Goal: Task Accomplishment & Management: Complete application form

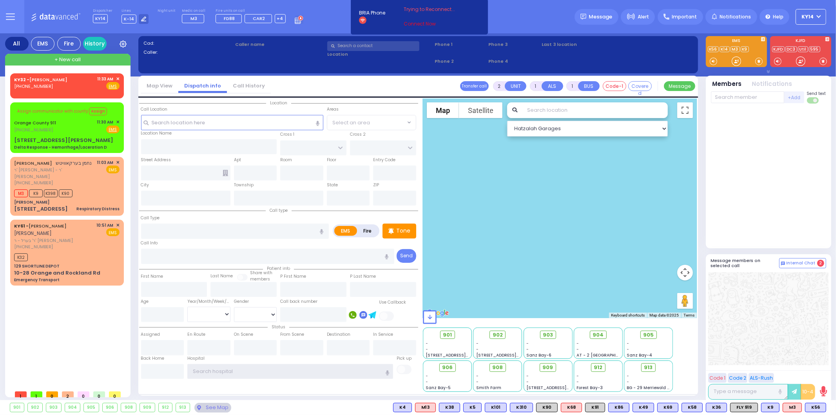
type input "ky14"
click at [419, 25] on link "Connect Now" at bounding box center [435, 23] width 62 height 7
click at [73, 182] on div "[PHONE_NUMBER]" at bounding box center [54, 183] width 80 height 7
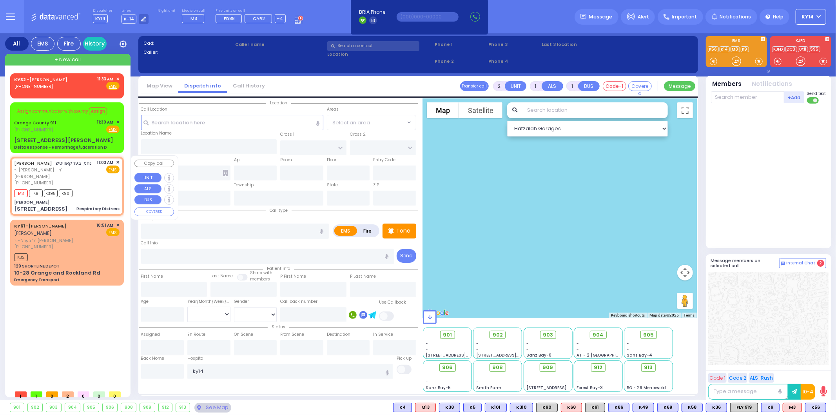
select select
type input "Respiratory Distress"
radio input "true"
type input "NACHMEN"
type input "[PERSON_NAME]"
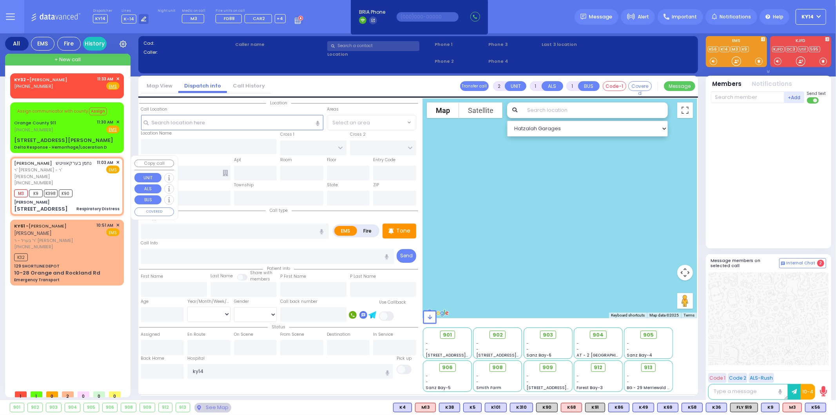
select select
type input "11:03"
type input "11:08"
select select "Hatzalah Garages"
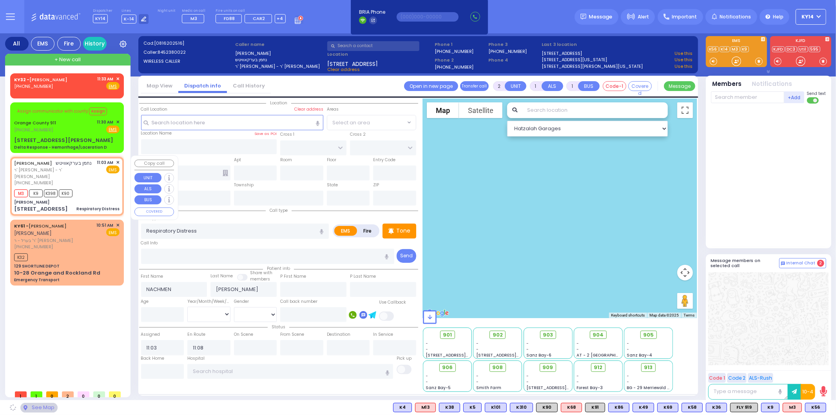
type input "[PERSON_NAME]"
type input "[GEOGRAPHIC_DATA]"
type input "[STREET_ADDRESS]"
type input "Monroe"
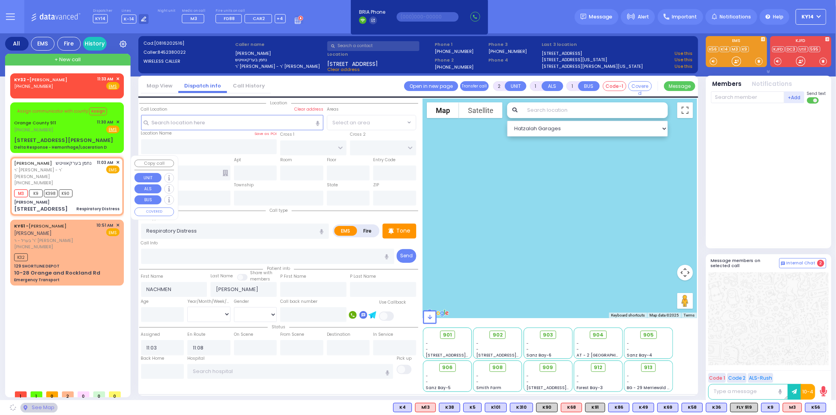
type input "[US_STATE]"
type input "10950"
select select "SECTION 5"
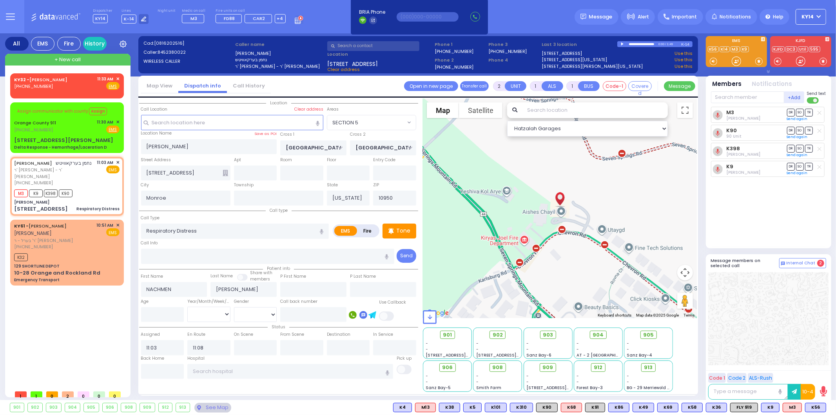
click at [9, 271] on div "KY32 - [PERSON_NAME] [PHONE_NUMBER] 11:33 AM ✕ EMS" at bounding box center [67, 231] width 120 height 327
click at [46, 256] on div "K32" at bounding box center [66, 256] width 105 height 10
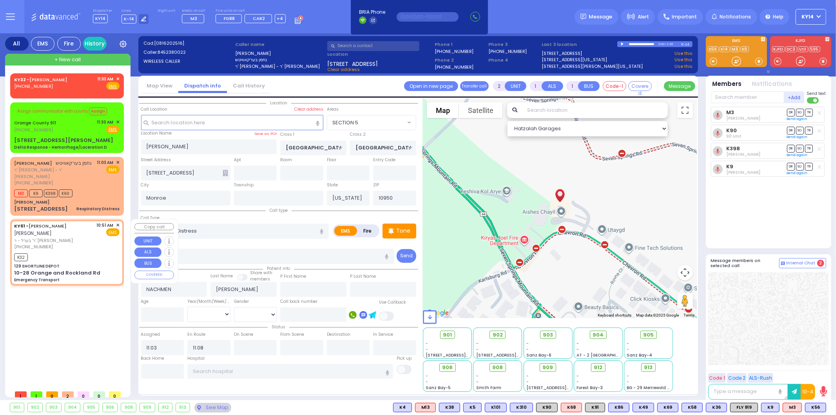
type input "6"
select select
type input "Emergency Transport"
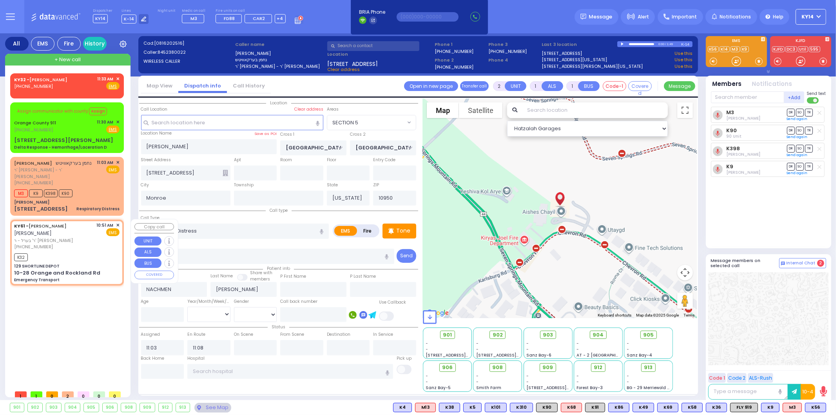
radio input "true"
type input "[PERSON_NAME]"
type input "Unknown"
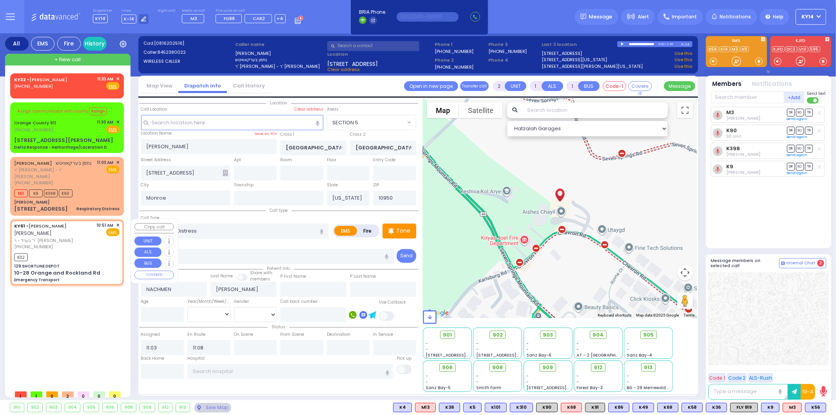
select select "Year"
type input "10:51"
type input "10:52"
select select "Hatzalah Garages"
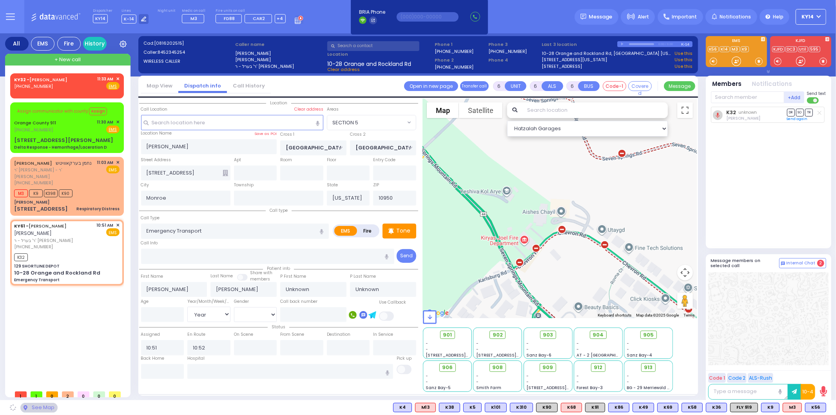
type input "129 SHORTLINE DEPOT"
type input "10-28 Orange and Rockland Rd"
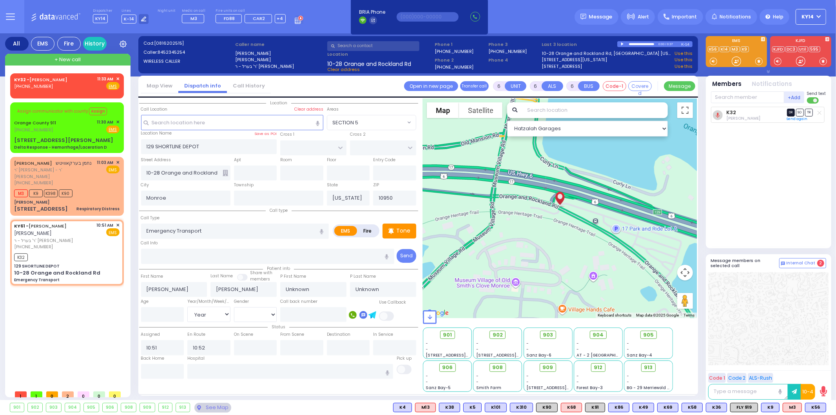
click at [793, 113] on span "DR" at bounding box center [791, 112] width 8 height 7
click at [792, 119] on link "Send again" at bounding box center [797, 118] width 21 height 5
select select
radio input "true"
select select "Year"
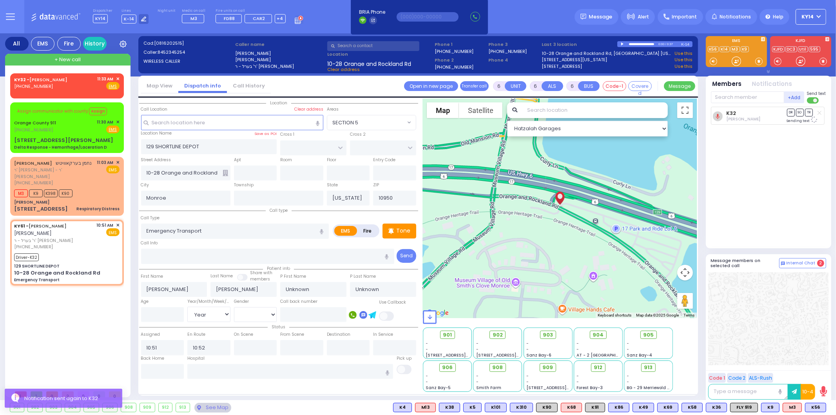
select select "Hatzalah Garages"
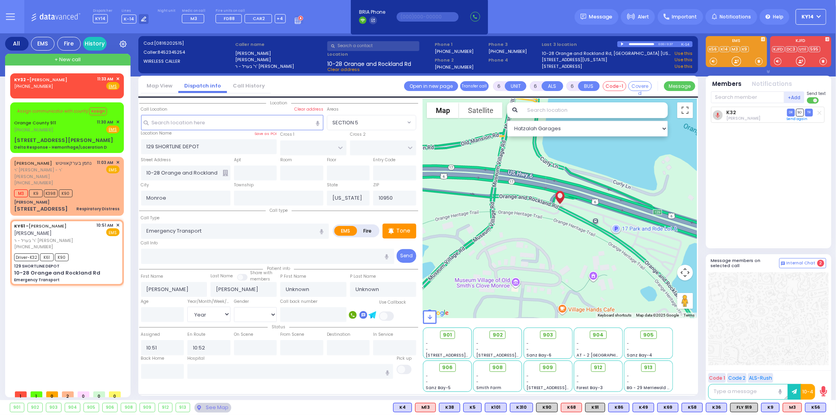
select select
radio input "true"
select select "Year"
type input "11:05"
type input "11:18"
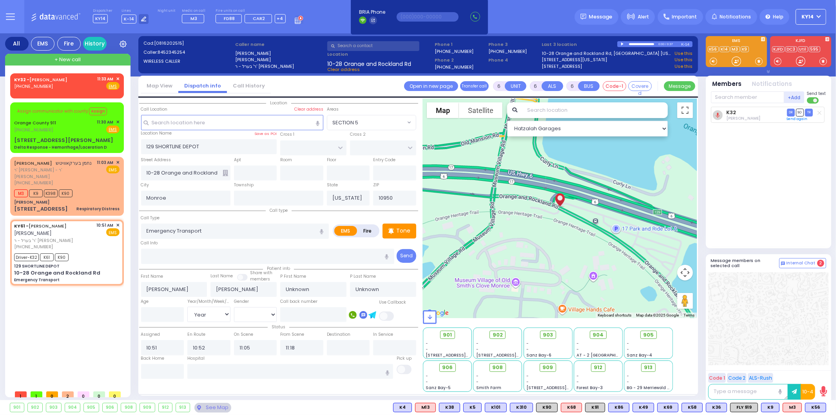
select select "Hatzalah Garages"
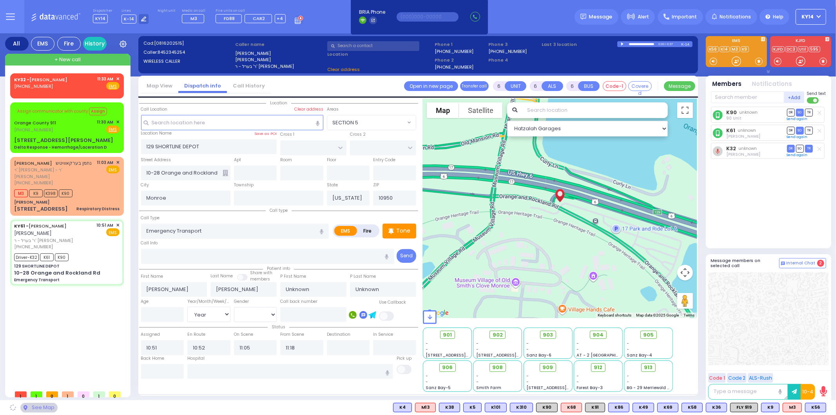
select select
radio input "true"
select select "Year"
select select "Hatzalah Garages"
select select
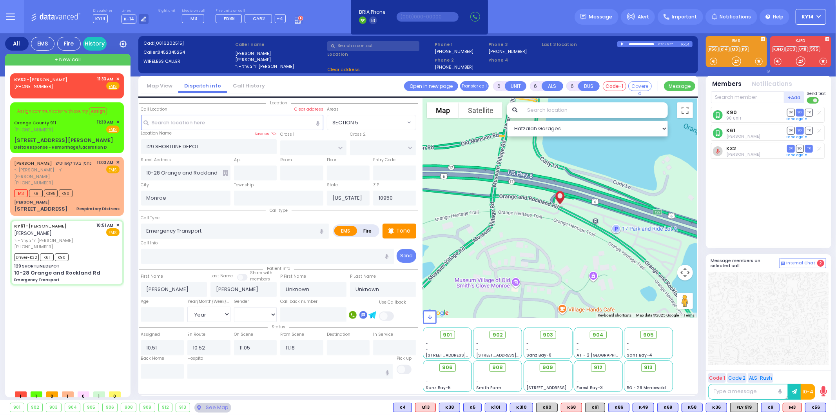
radio input "true"
select select "Year"
select select "Hatzalah Garages"
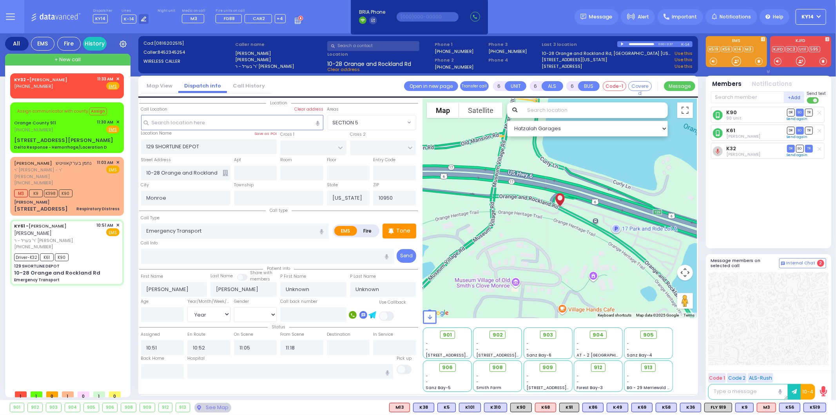
select select
radio input "true"
type input "[PERSON_NAME]"
type input "10"
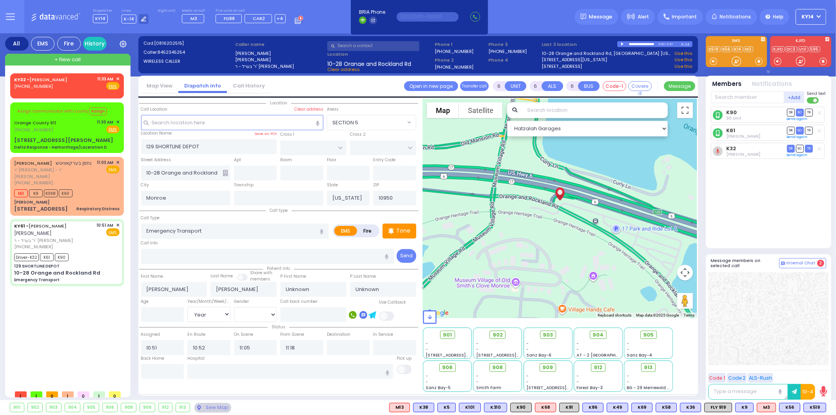
select select "Year"
select select "[DEMOGRAPHIC_DATA]"
select select "Hatzalah Garages"
select select
radio input "true"
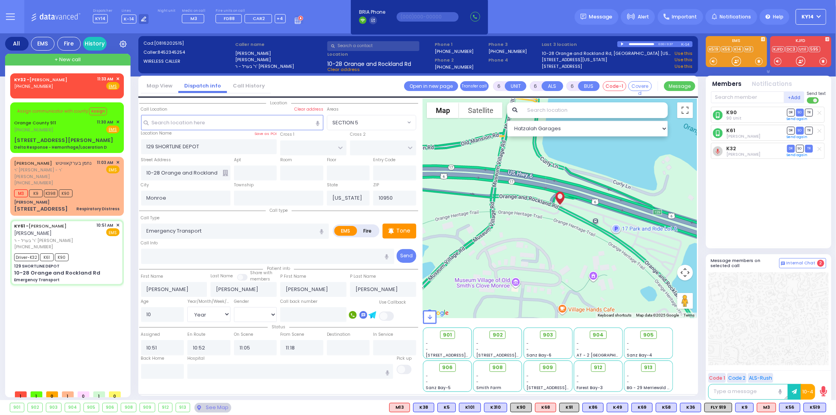
select select "Year"
select select "[DEMOGRAPHIC_DATA]"
select select "Hatzalah Garages"
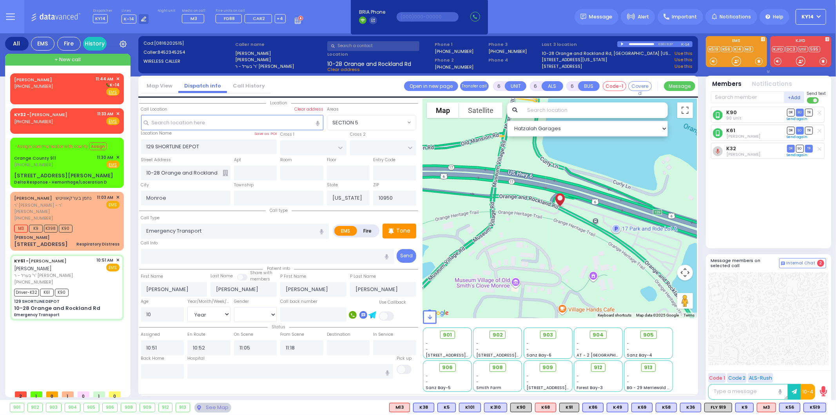
select select
radio input "true"
select select "Year"
select select "[DEMOGRAPHIC_DATA]"
select select "Hatzalah Garages"
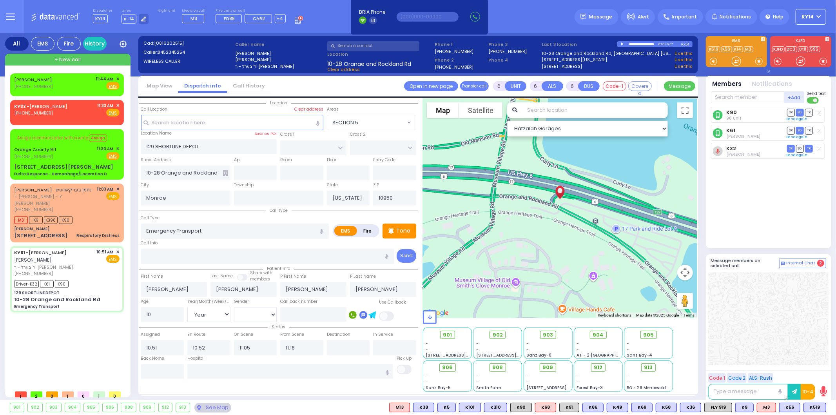
select select
radio input "true"
select select "Year"
select select "[DEMOGRAPHIC_DATA]"
select select "Hatzalah Garages"
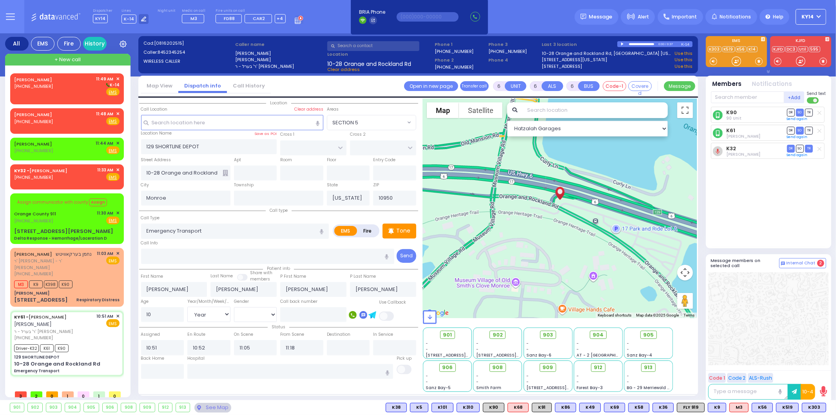
select select
radio input "true"
select select "Year"
select select "[DEMOGRAPHIC_DATA]"
type input "[GEOGRAPHIC_DATA] [STREET_ADDRESS][US_STATE]"
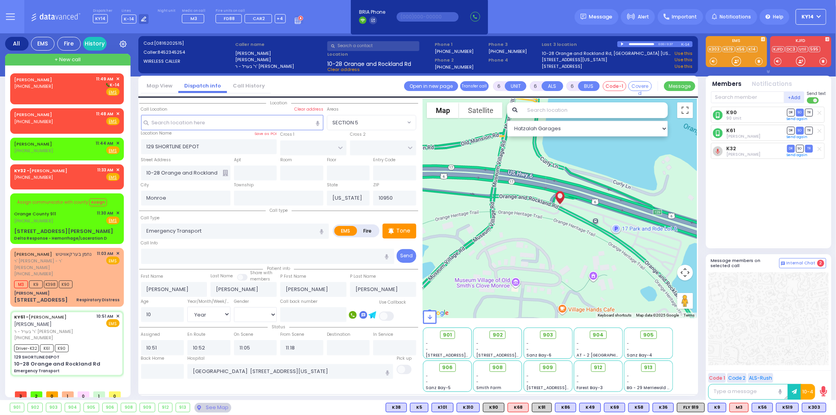
select select "Hatzalah Garages"
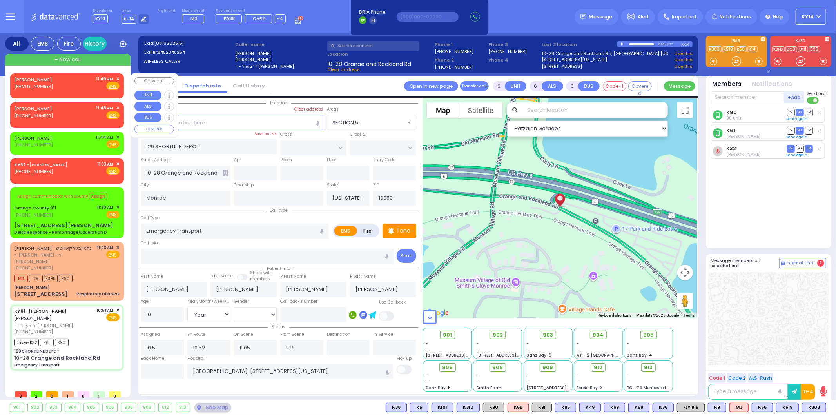
click at [60, 82] on div "[PERSON_NAME] [PHONE_NUMBER] 11:49 AM ✕ Fire EMS" at bounding box center [66, 83] width 105 height 15
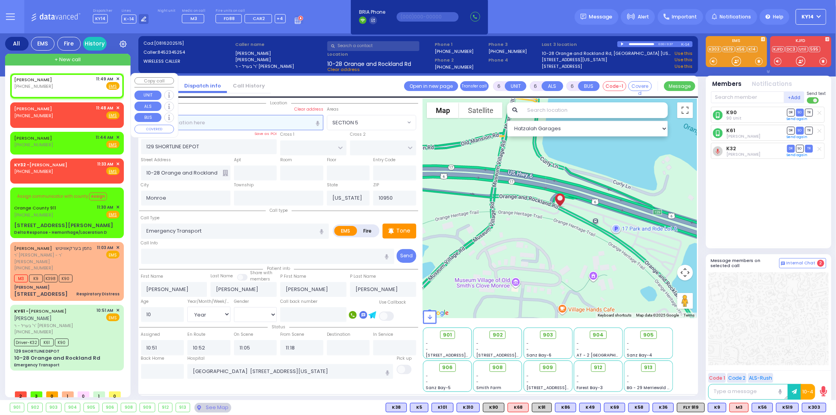
type input "2"
type input "1"
select select
radio input "true"
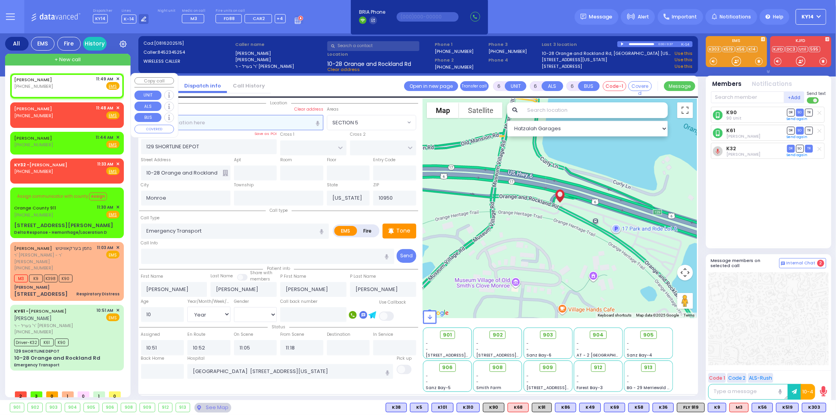
select select
type input "11:49"
select select "Hatzalah Garages"
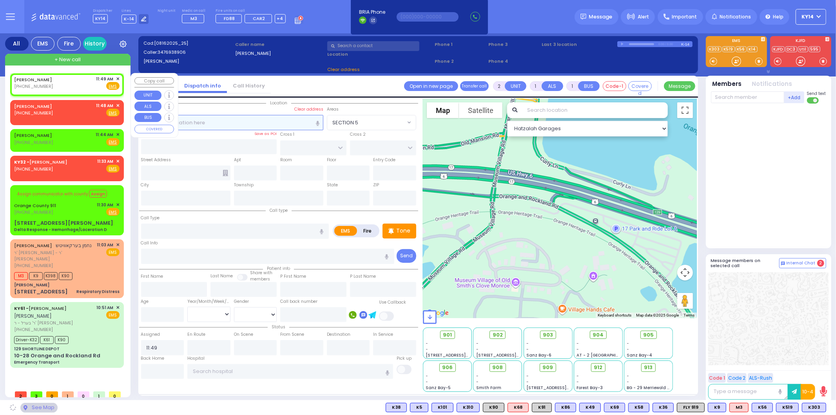
select select
radio input "true"
select select
select select "Hatzalah Garages"
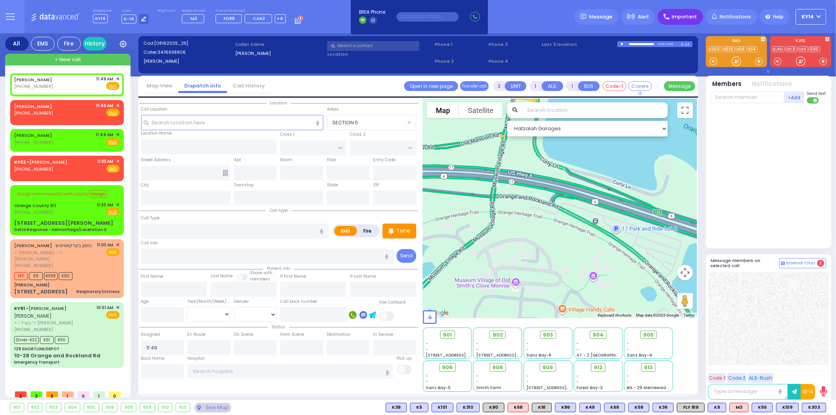
click at [675, 13] on div "Important" at bounding box center [680, 17] width 45 height 16
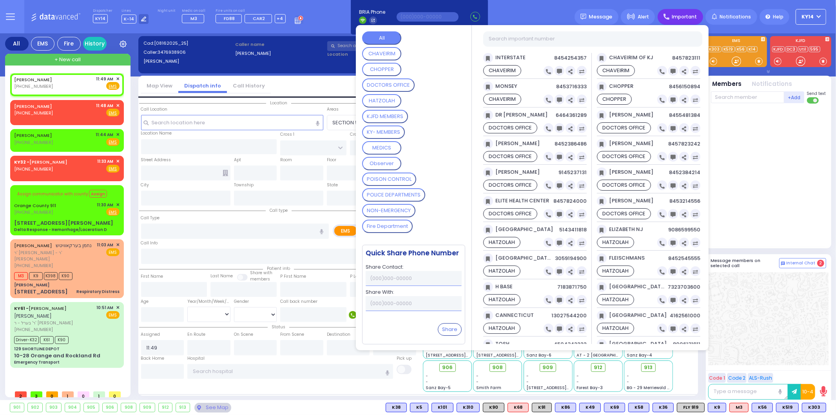
click at [390, 125] on MEMBERS "KY- MEMBERS" at bounding box center [383, 131] width 43 height 13
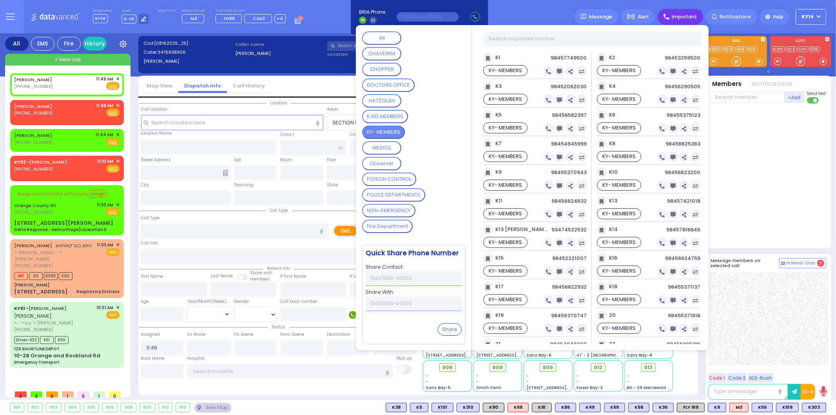
click at [382, 147] on button "MEDICS" at bounding box center [381, 147] width 39 height 13
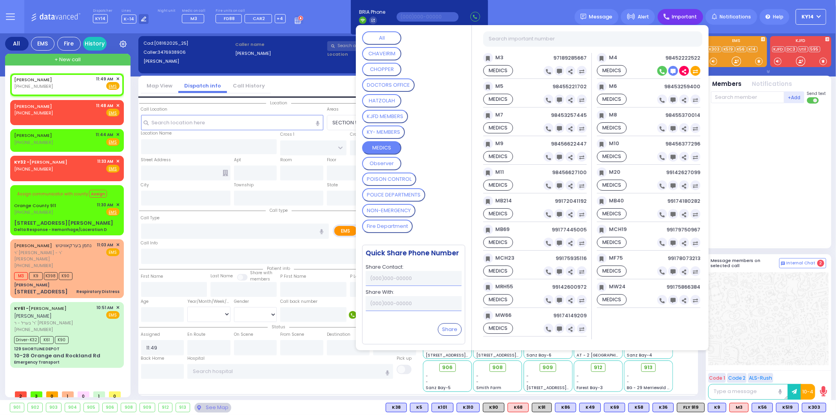
click at [665, 71] on icon at bounding box center [662, 71] width 5 height 5
type input "98452222522"
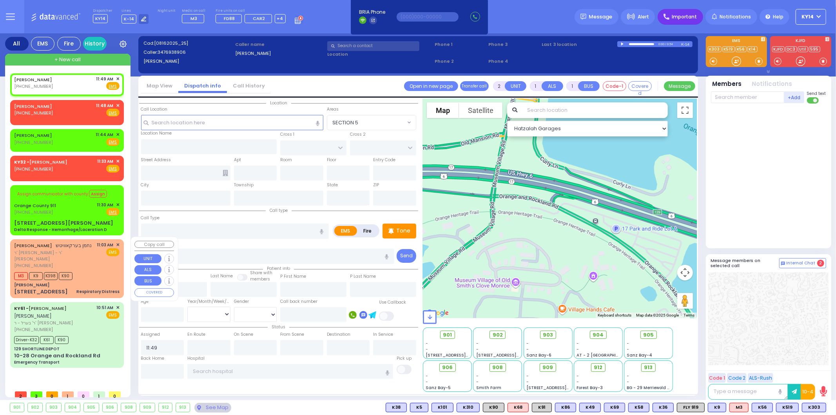
click at [91, 255] on span "ר' [PERSON_NAME] - ר' [PERSON_NAME]" at bounding box center [54, 255] width 80 height 13
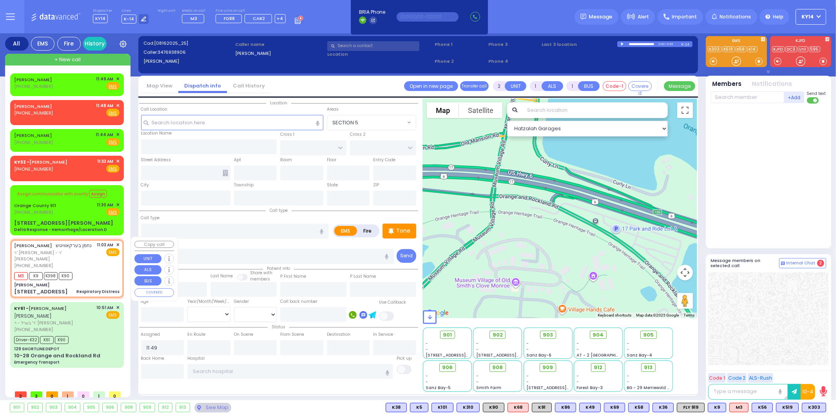
type input "6"
select select
type input "Respiratory Distress"
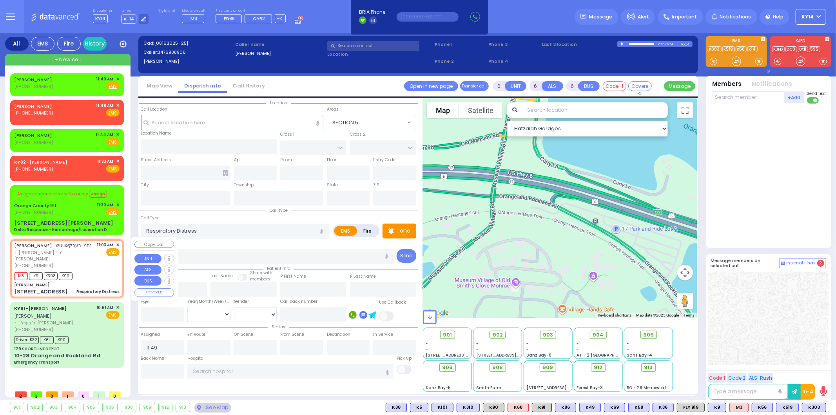
radio input "true"
type input "NACHMEN"
type input "[PERSON_NAME]"
type input "Berkovits"
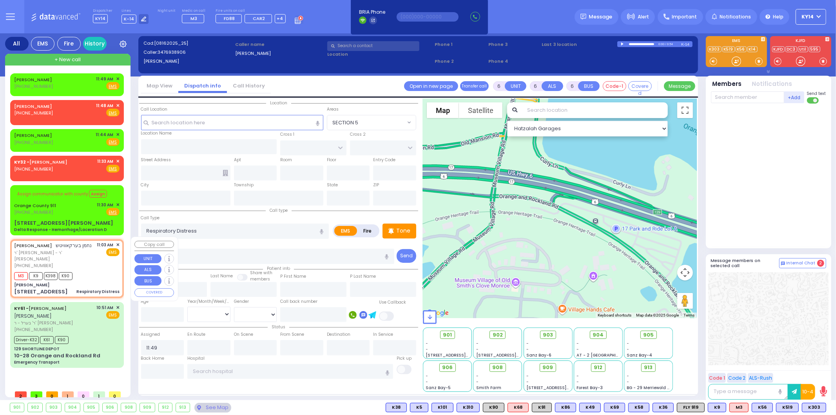
type input "35"
select select "Year"
select select "[DEMOGRAPHIC_DATA]"
type input "11:03"
type input "11:08"
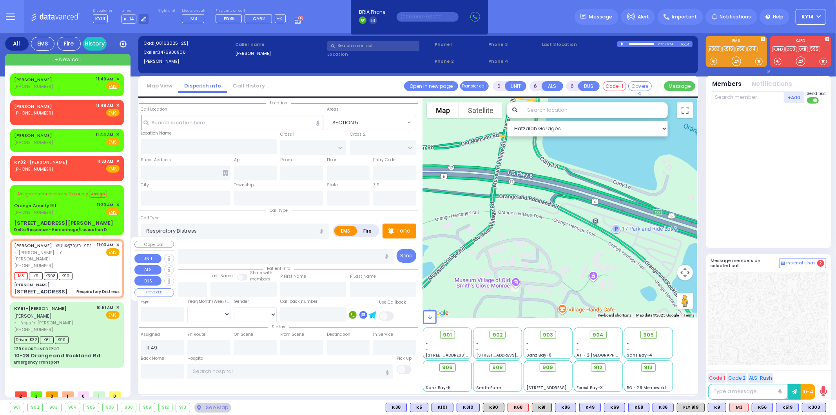
type input "11:48"
select select "Hatzalah Garages"
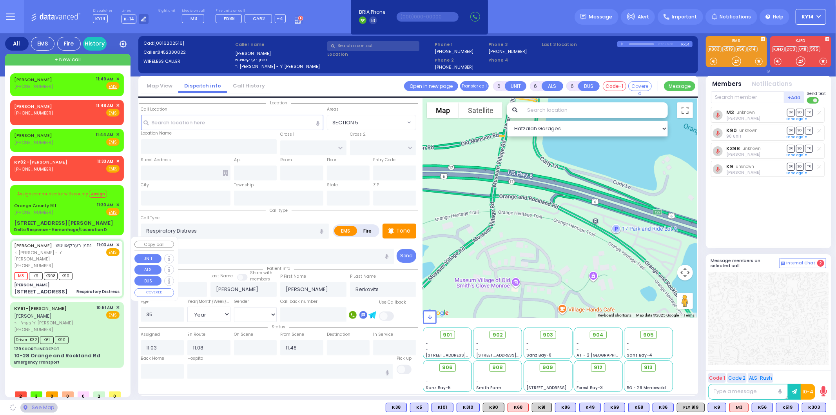
type input "[PERSON_NAME]"
type input "[GEOGRAPHIC_DATA]"
type input "[STREET_ADDRESS]"
type input "Monroe"
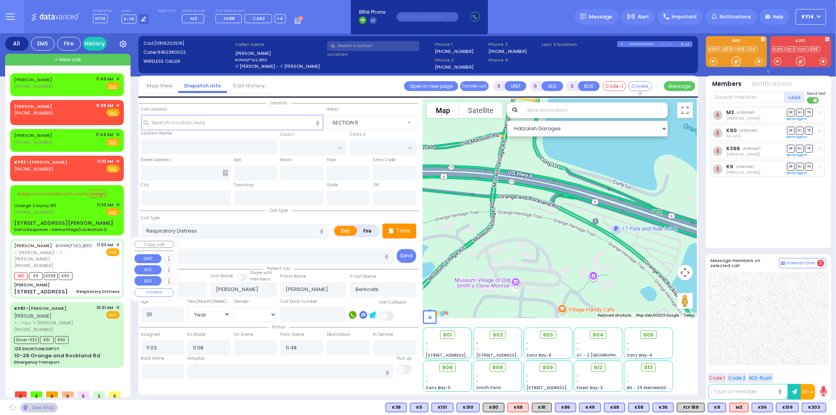
type input "[US_STATE]"
type input "10950"
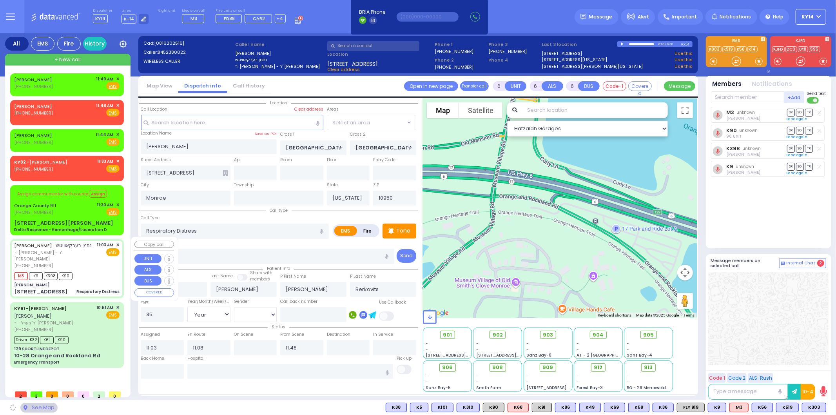
select select
radio input "true"
select select "Year"
select select "[DEMOGRAPHIC_DATA]"
select select "SECTION 5"
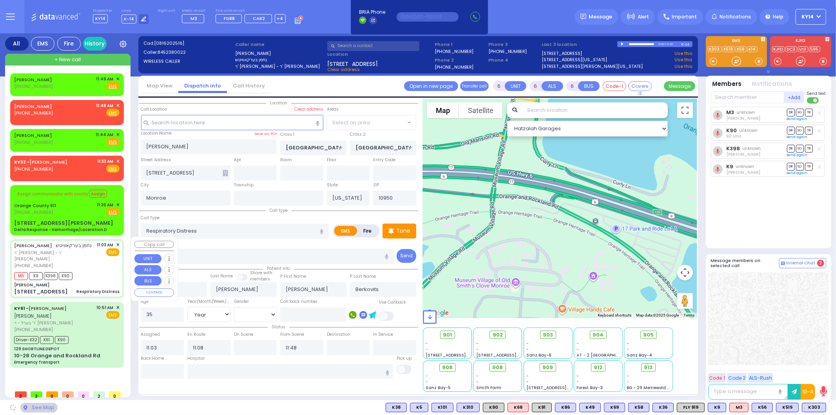
select select "Hatzalah Garages"
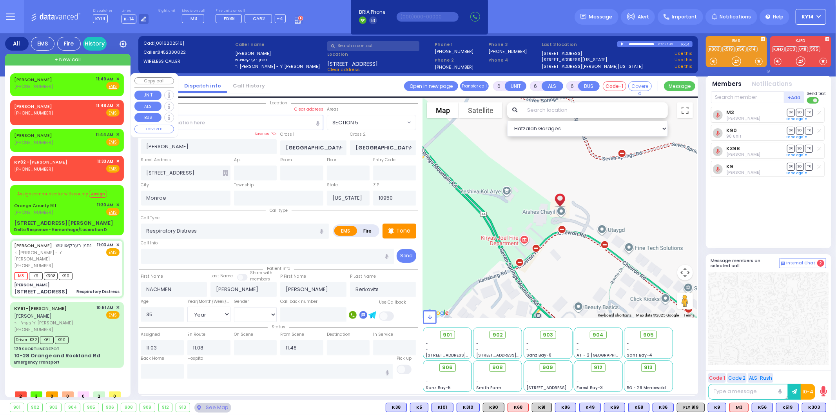
click at [79, 86] on div "[PERSON_NAME] [PHONE_NUMBER] 11:49 AM ✕ Fire EMS" at bounding box center [66, 83] width 105 height 15
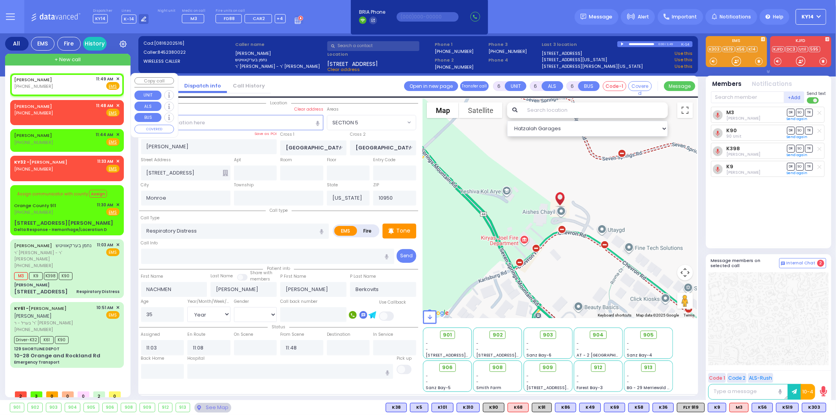
type input "2"
type input "1"
select select
radio input "true"
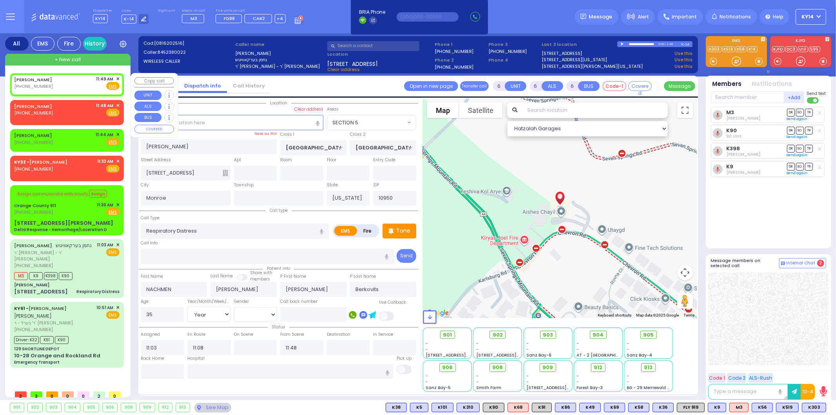
select select
type input "11:49"
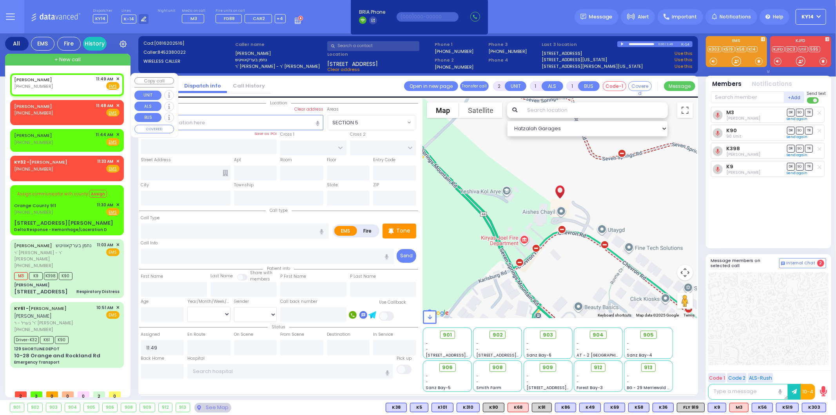
select select "Hatzalah Garages"
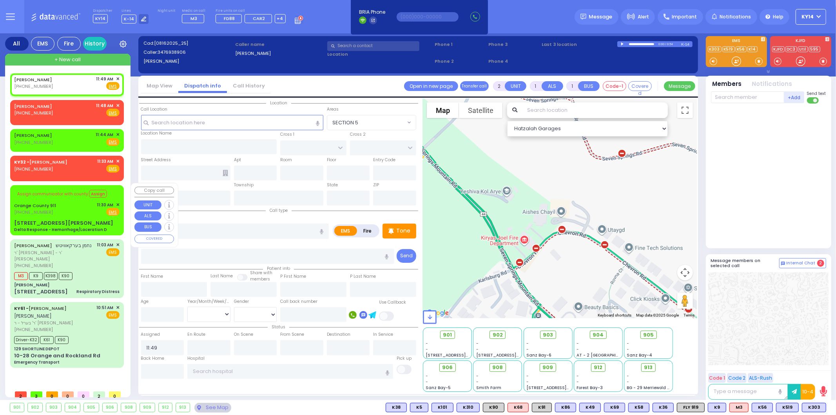
click at [117, 201] on span "✕" at bounding box center [118, 204] width 4 height 7
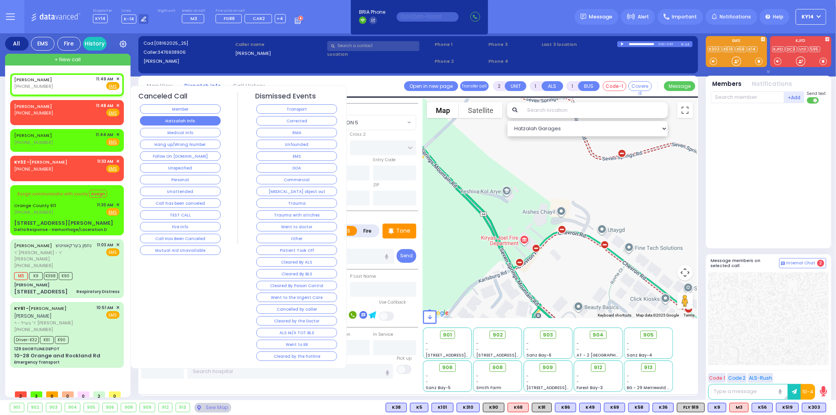
click at [177, 118] on button "Hatzalah Info" at bounding box center [180, 120] width 81 height 9
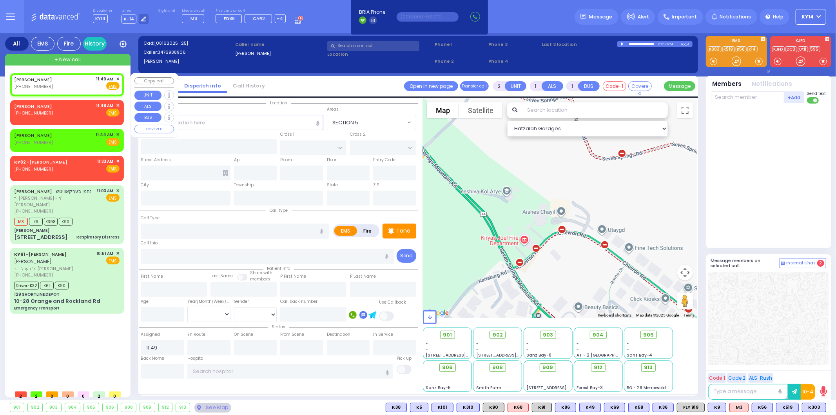
click at [47, 82] on div "[PERSON_NAME]" at bounding box center [34, 80] width 41 height 8
select select
radio input "true"
select select
select select "Hatzalah Garages"
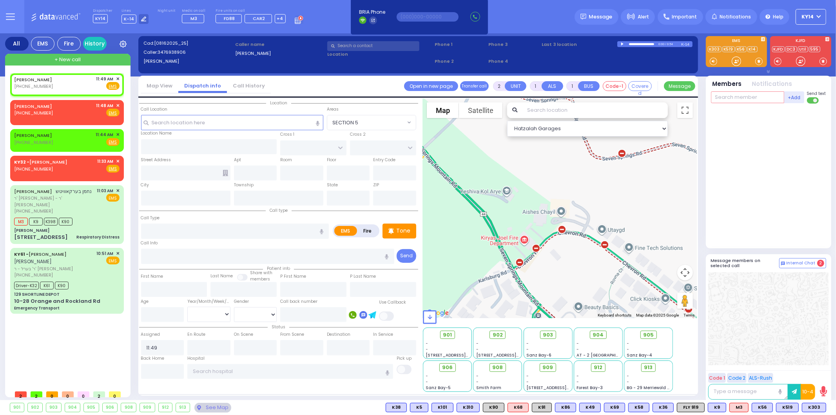
click at [737, 95] on input "text" at bounding box center [747, 97] width 73 height 12
type input "100"
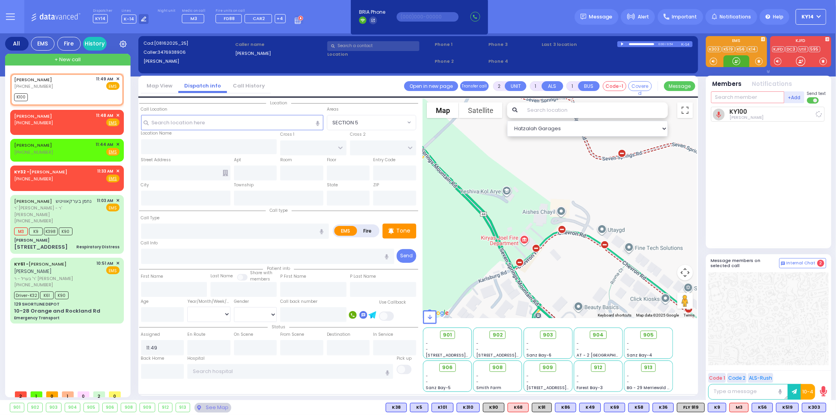
select select
radio input "true"
select select
type input "11:51"
select select "Hatzalah Garages"
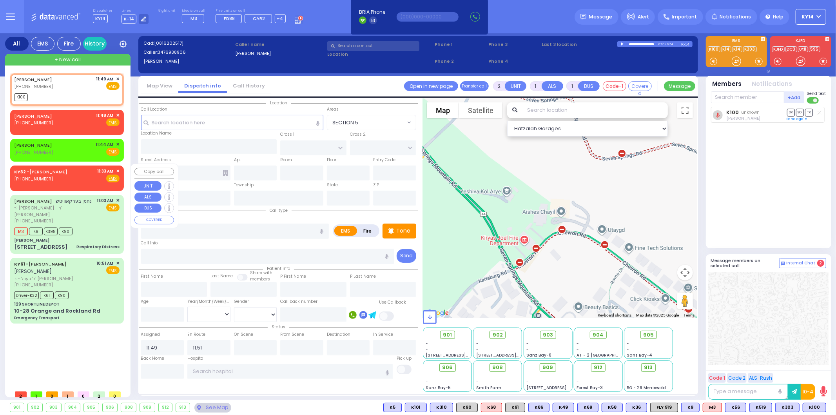
click at [117, 168] on span "✕" at bounding box center [118, 171] width 4 height 7
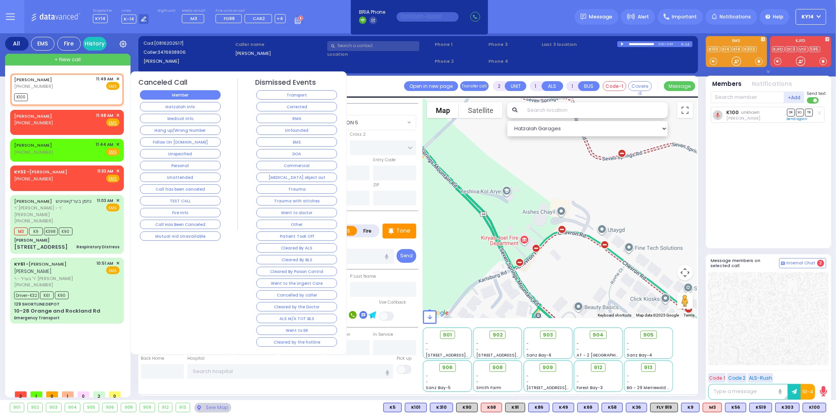
click at [187, 91] on button "Member" at bounding box center [180, 94] width 81 height 9
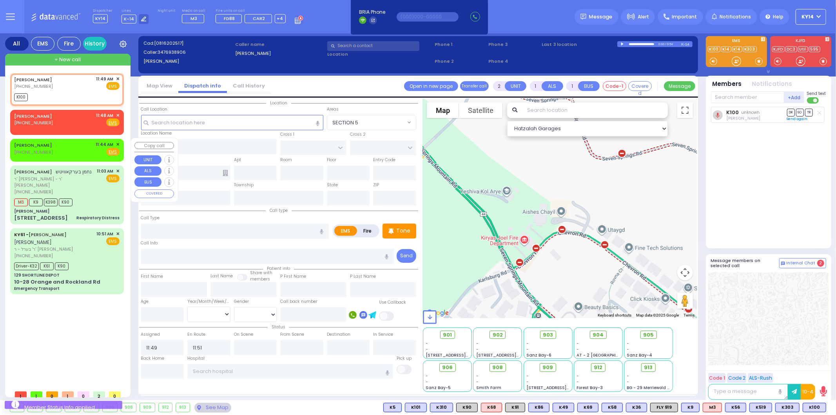
click at [118, 142] on span "✕" at bounding box center [118, 144] width 4 height 7
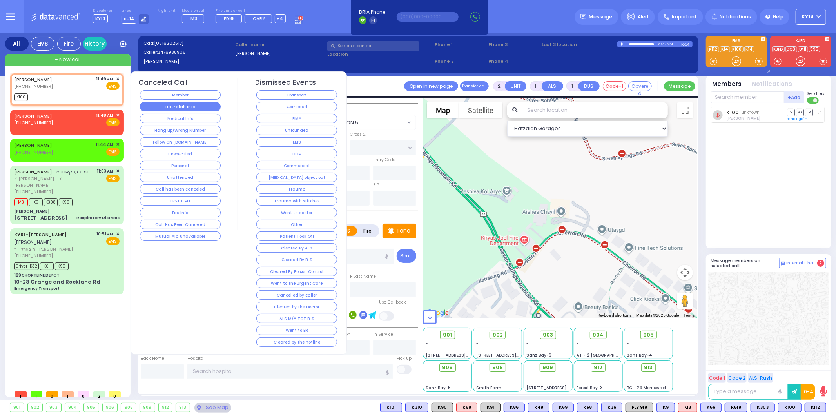
click at [176, 107] on button "Hatzalah Info" at bounding box center [180, 106] width 81 height 9
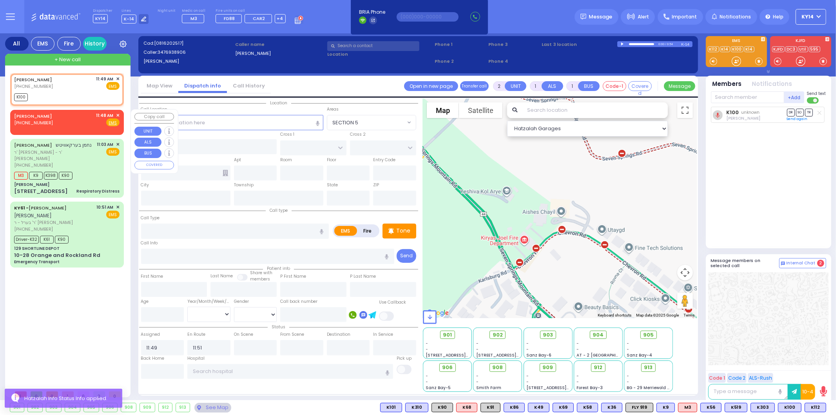
click at [118, 113] on span "✕" at bounding box center [118, 115] width 4 height 7
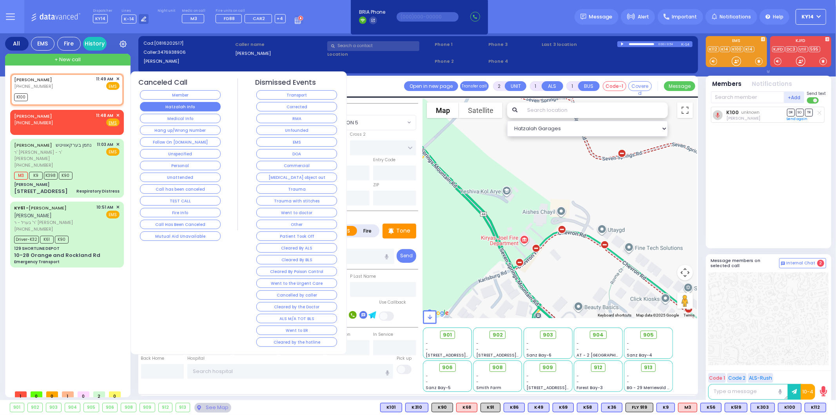
click at [174, 107] on button "Hatzalah Info" at bounding box center [180, 106] width 81 height 9
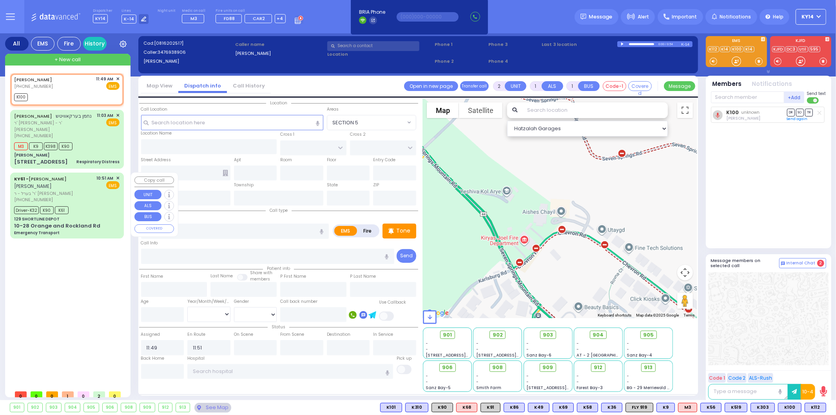
click at [80, 196] on div "[PHONE_NUMBER]" at bounding box center [54, 199] width 80 height 7
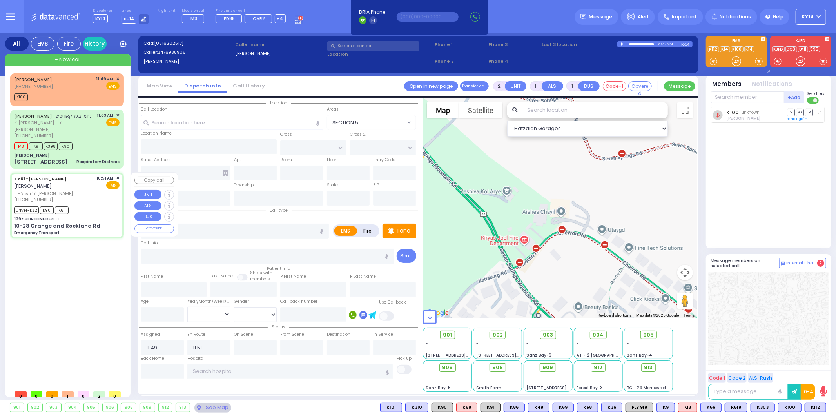
type input "6"
select select
type input "Emergency Transport"
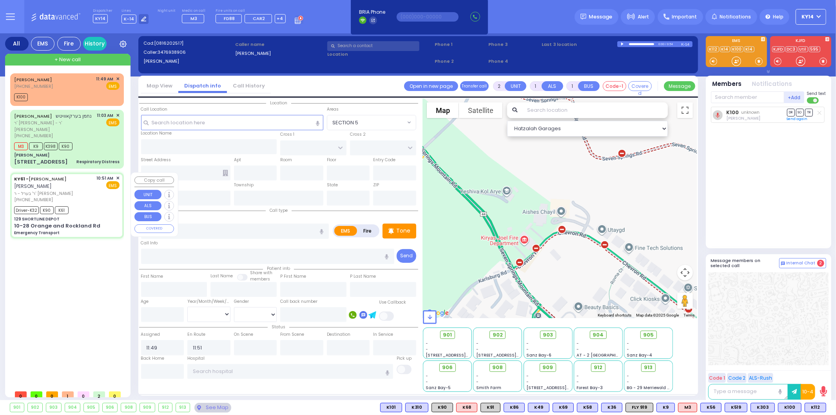
radio input "true"
type input "[PERSON_NAME]"
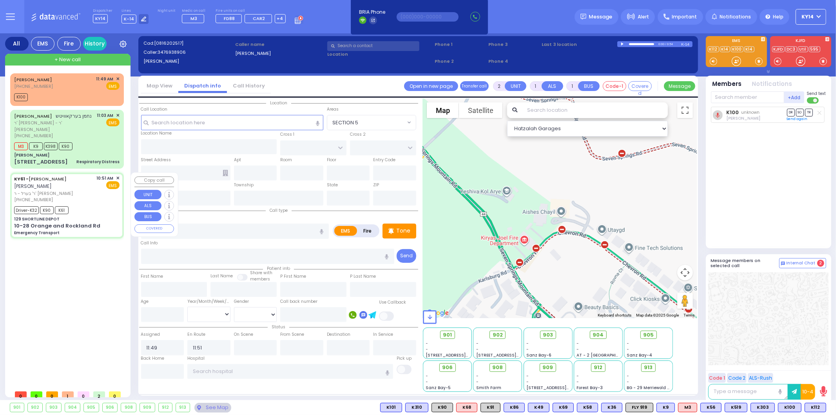
type input "10"
select select "Year"
select select "[DEMOGRAPHIC_DATA]"
type input "10:51"
type input "10:52"
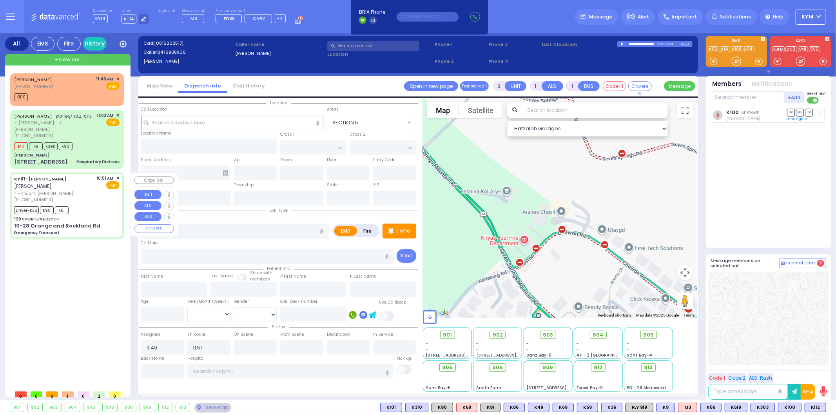
type input "11:05"
type input "11:18"
type input "[GEOGRAPHIC_DATA] [STREET_ADDRESS][US_STATE]"
select select "Hatzalah Garages"
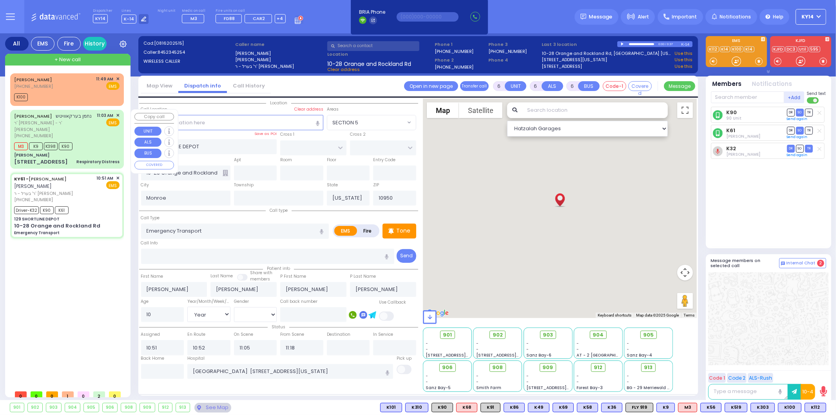
click at [89, 130] on span "ר' [PERSON_NAME] - ר' [PERSON_NAME]" at bounding box center [54, 126] width 80 height 13
